Goal: Submit feedback/report problem: Submit feedback/report problem

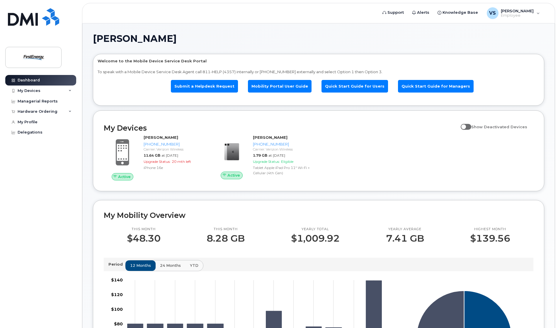
click at [341, 45] on div "[PERSON_NAME] Welcome to the Mobile Device Service Desk Portal To speak with a …" at bounding box center [318, 274] width 451 height 480
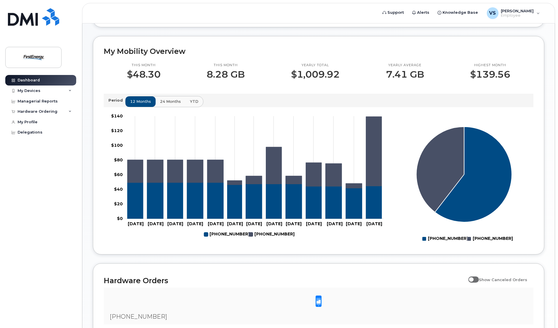
scroll to position [156, 0]
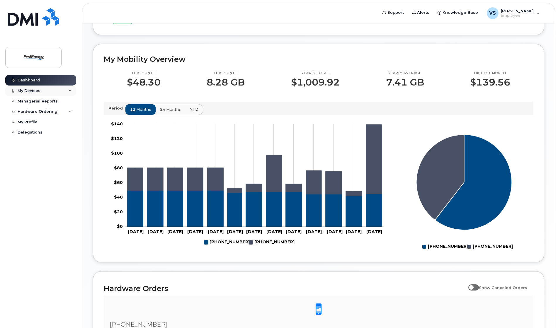
click at [70, 91] on icon at bounding box center [70, 90] width 3 height 3
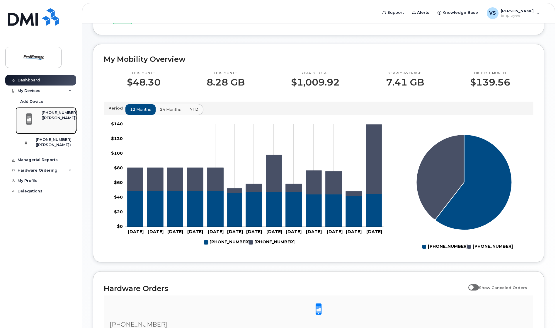
click at [50, 117] on div "([PERSON_NAME])" at bounding box center [60, 117] width 36 height 5
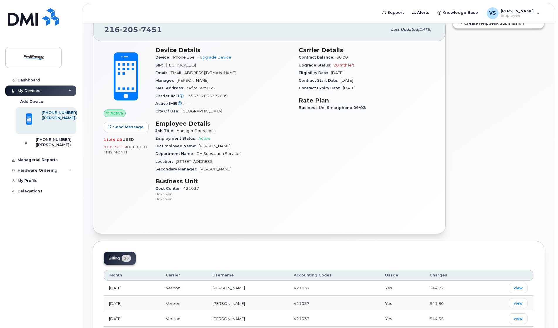
scroll to position [39, 0]
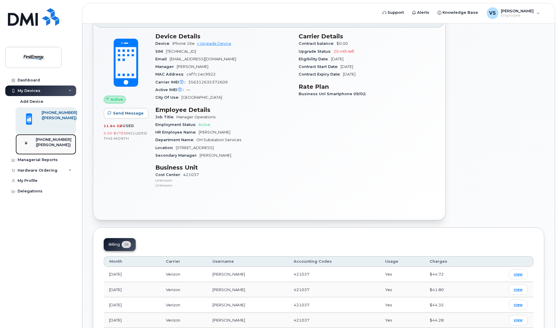
click at [47, 145] on div "([PERSON_NAME])" at bounding box center [54, 144] width 36 height 5
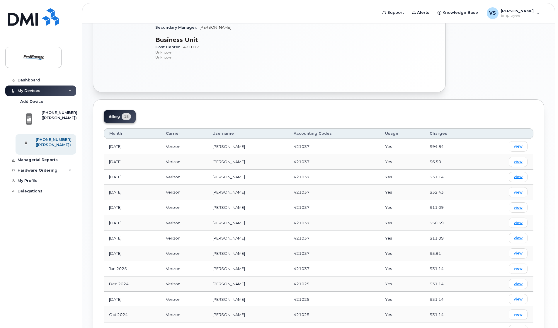
scroll to position [173, 0]
click at [521, 145] on span "view" at bounding box center [518, 145] width 9 height 5
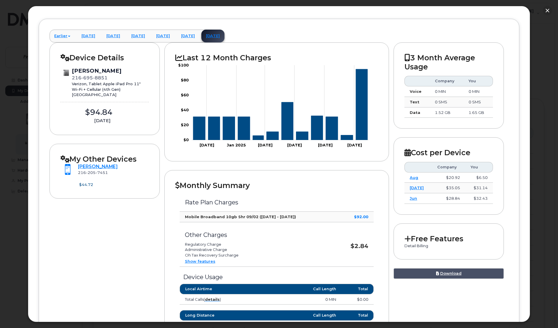
scroll to position [0, 0]
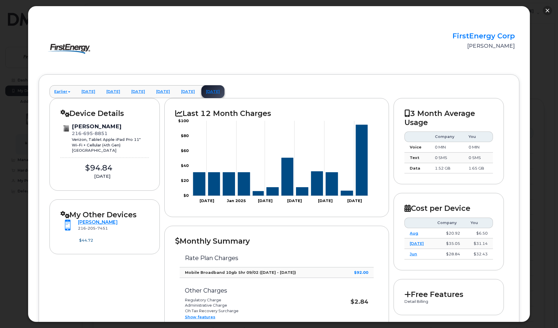
click at [548, 11] on button "button" at bounding box center [547, 10] width 9 height 9
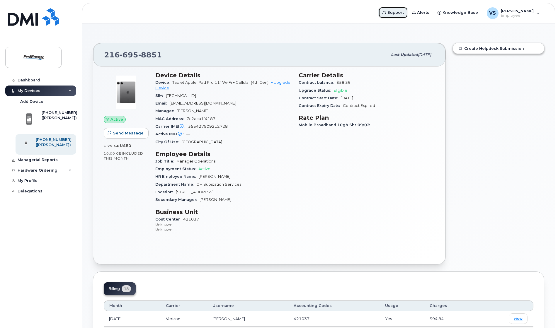
click at [394, 13] on span "Support" at bounding box center [395, 13] width 16 height 6
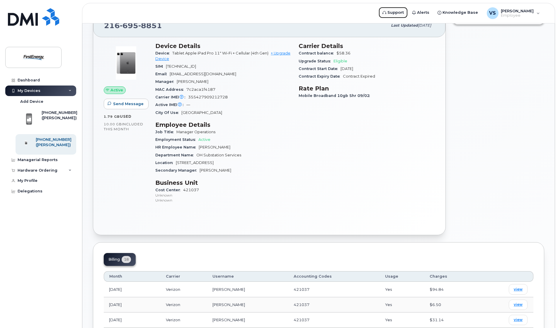
scroll to position [39, 0]
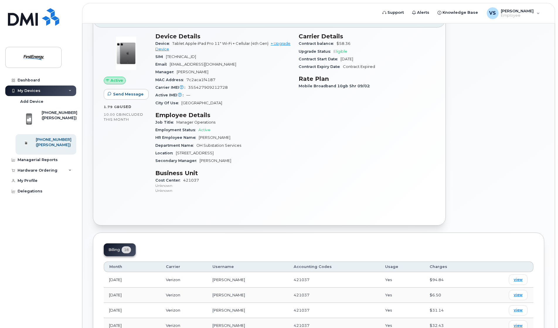
click at [506, 54] on div "Create Helpdesk Submission" at bounding box center [498, 114] width 98 height 229
click at [393, 13] on span "Support" at bounding box center [395, 13] width 16 height 6
